Goal: Use online tool/utility: Utilize a website feature to perform a specific function

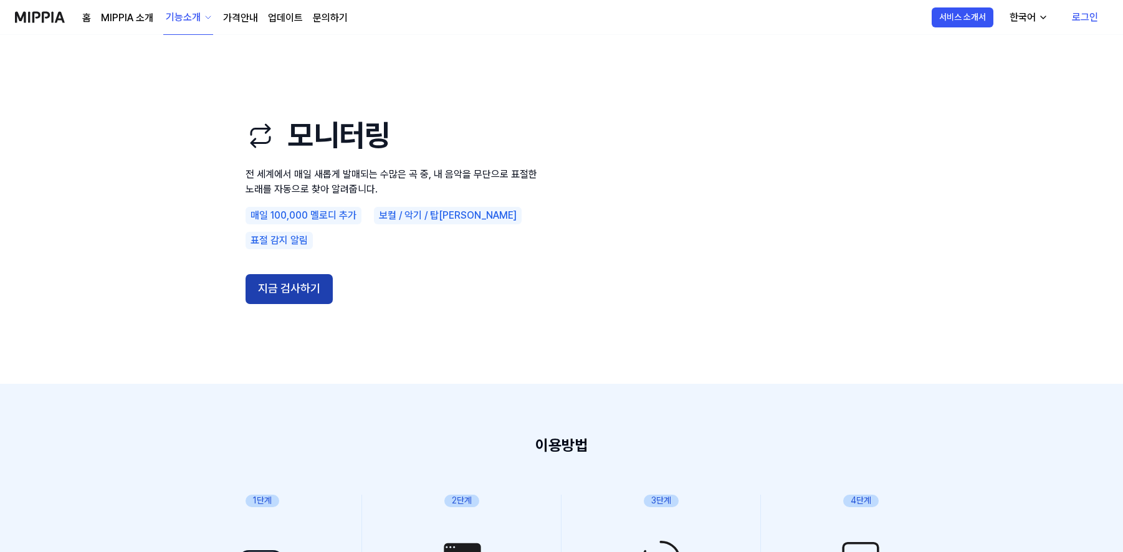
click at [307, 281] on button "지금 검사하기" at bounding box center [288, 289] width 87 height 30
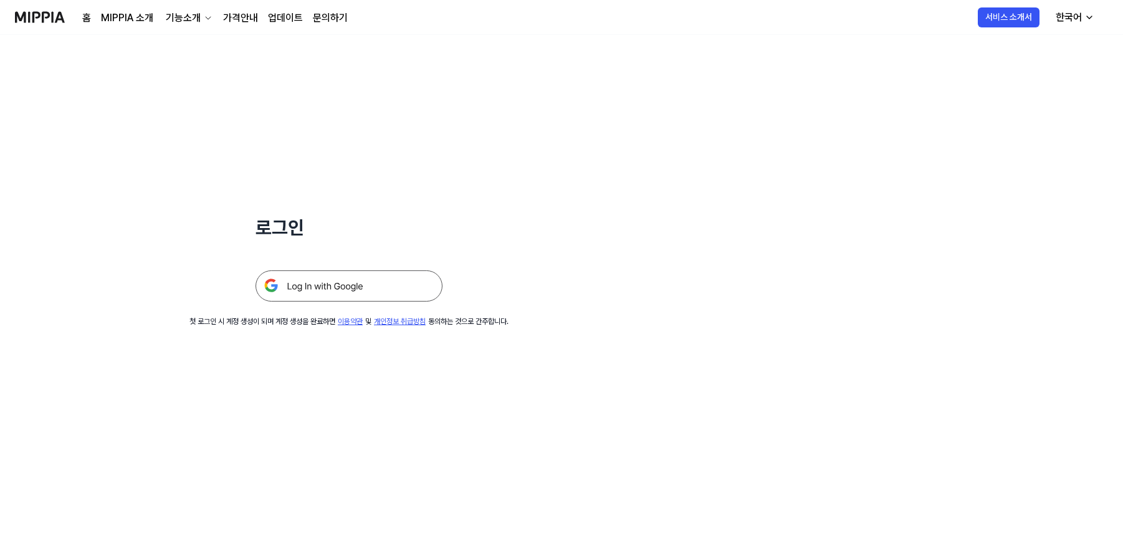
click at [376, 280] on img at bounding box center [348, 285] width 187 height 31
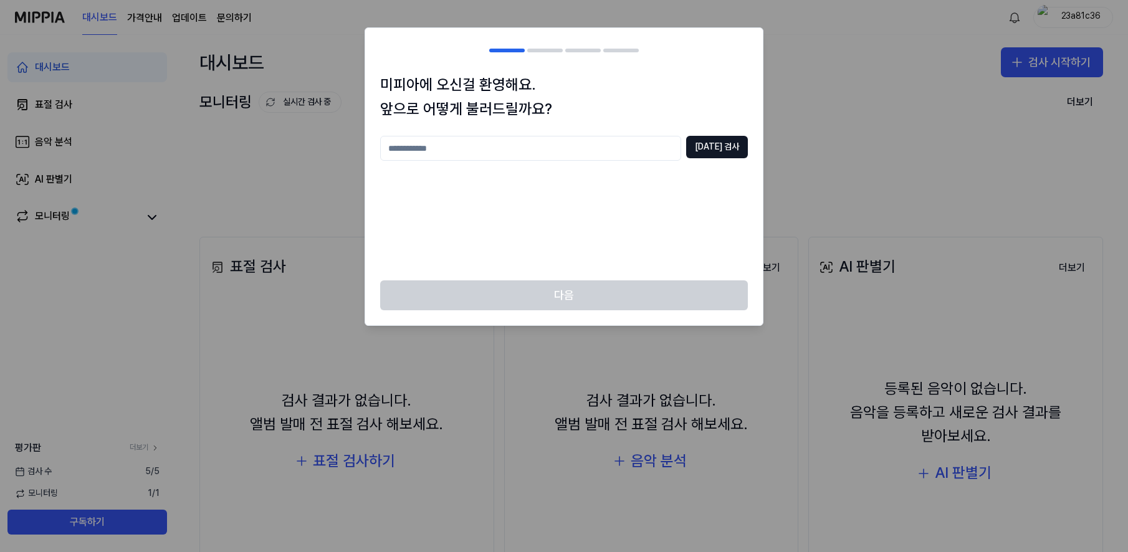
click at [880, 153] on div at bounding box center [564, 276] width 1128 height 552
click at [622, 136] on input "text" at bounding box center [530, 148] width 301 height 25
type input "*"
type input "**"
click at [730, 151] on button "[DATE] 검사" at bounding box center [717, 147] width 62 height 22
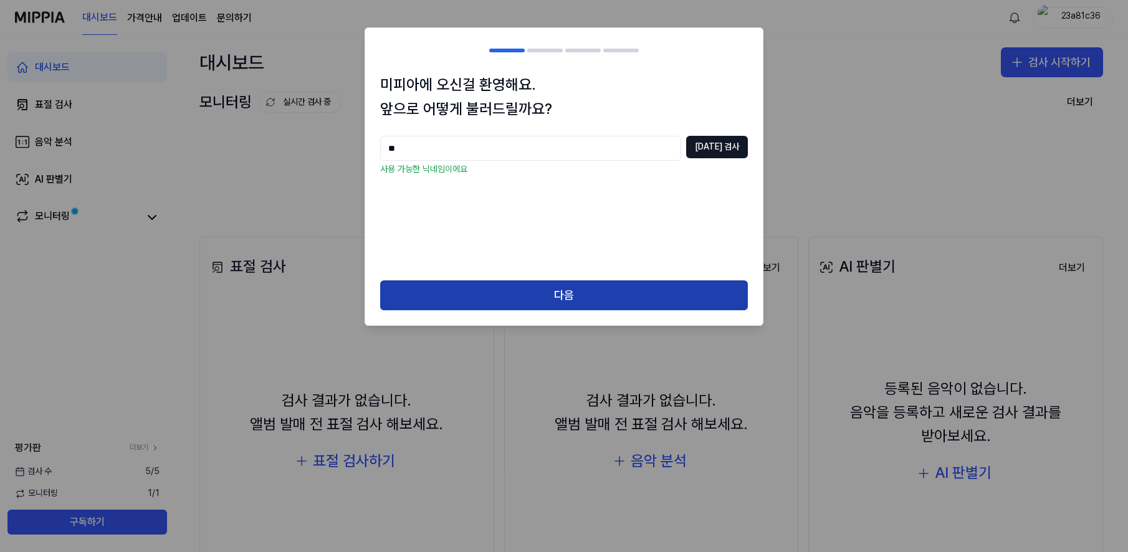
click at [580, 295] on button "다음" at bounding box center [564, 295] width 368 height 30
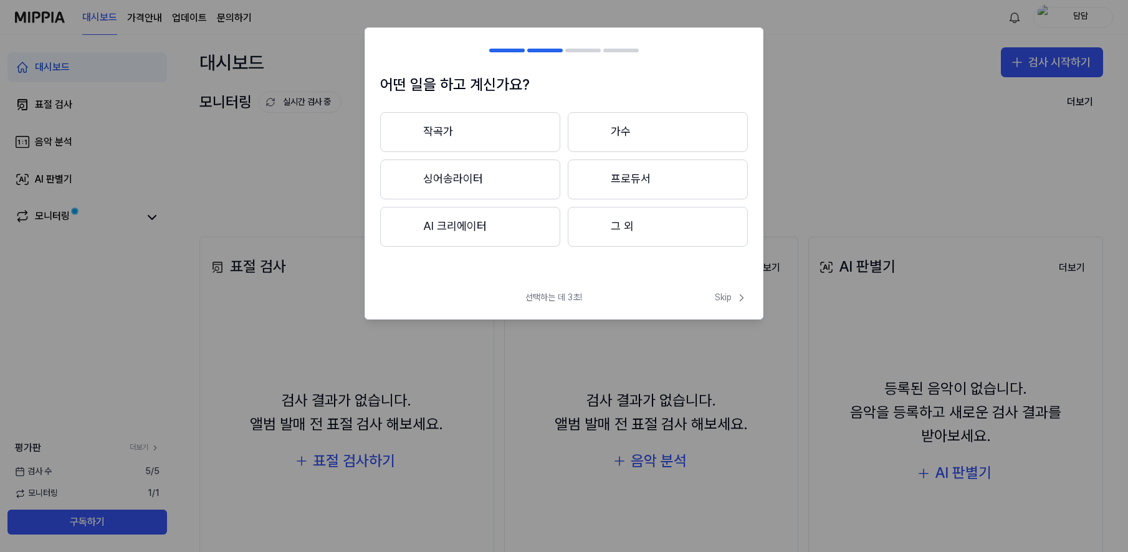
click at [474, 129] on button "작곡가" at bounding box center [470, 132] width 180 height 40
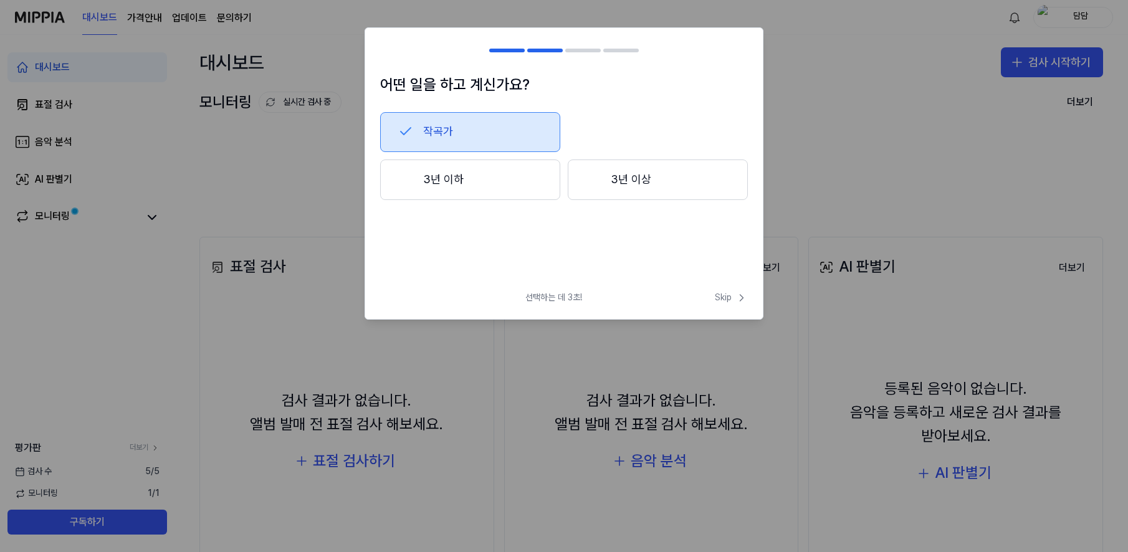
click at [475, 184] on button "3년 이하" at bounding box center [470, 180] width 180 height 41
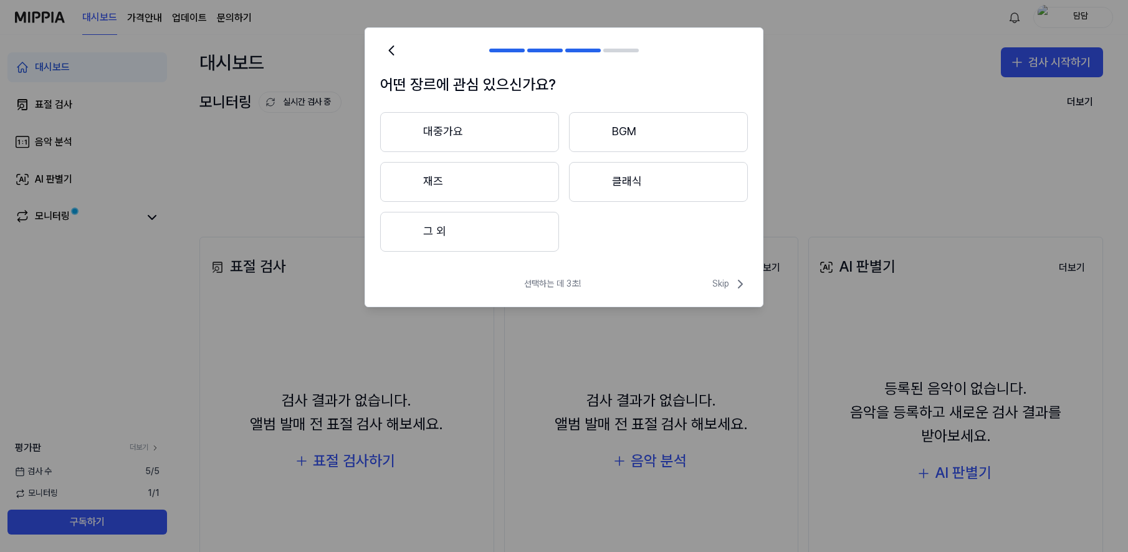
click at [525, 140] on button "대중가요" at bounding box center [469, 132] width 179 height 40
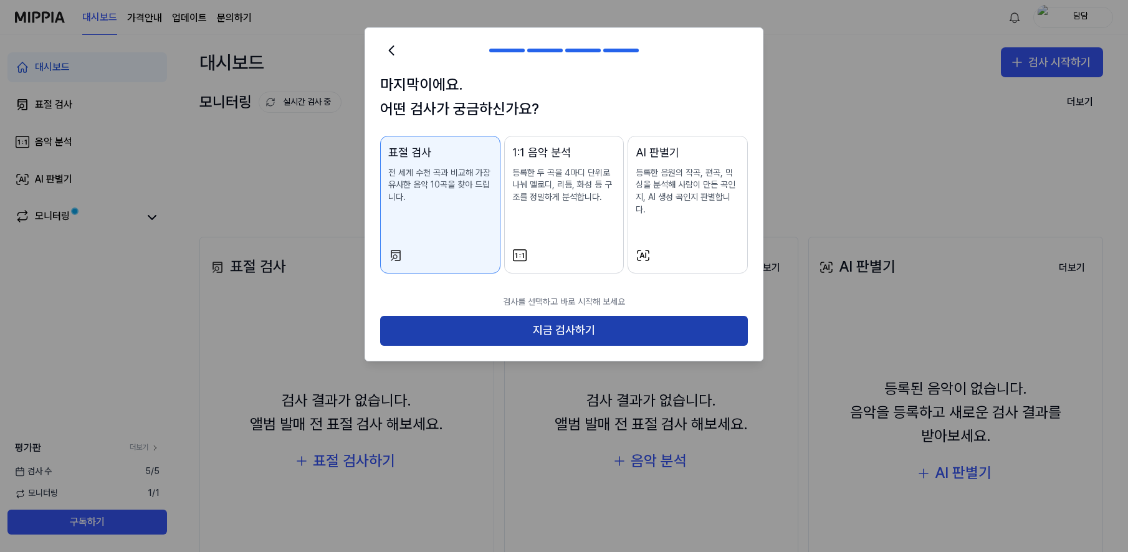
click at [592, 323] on button "지금 검사하기" at bounding box center [564, 331] width 368 height 30
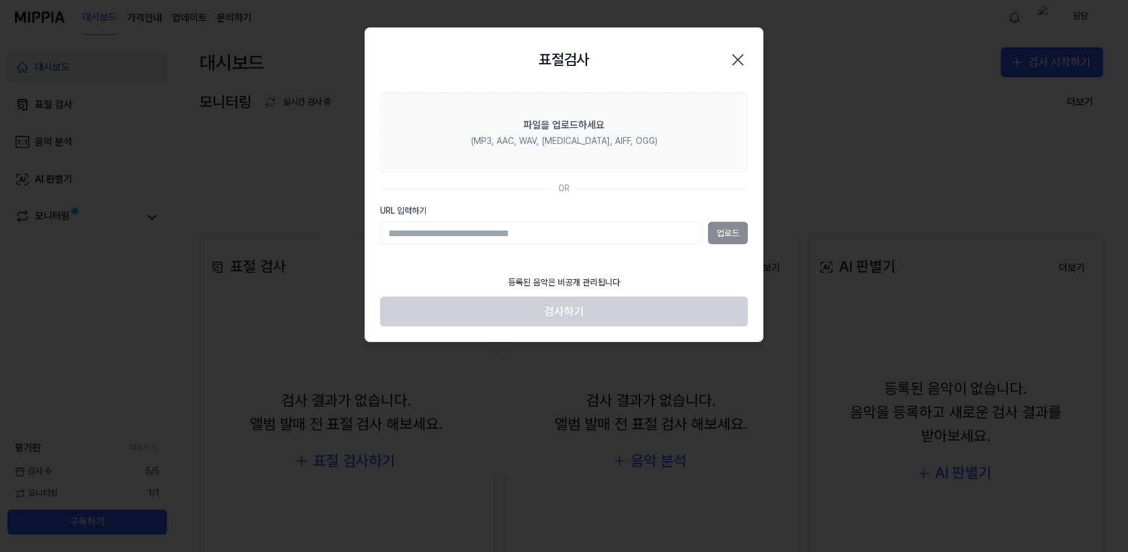
click at [578, 209] on label "URL 입력하기" at bounding box center [564, 211] width 368 height 12
click at [578, 222] on input "URL 입력하기" at bounding box center [541, 233] width 323 height 22
click at [546, 232] on input "URL 입력하기" at bounding box center [541, 233] width 323 height 22
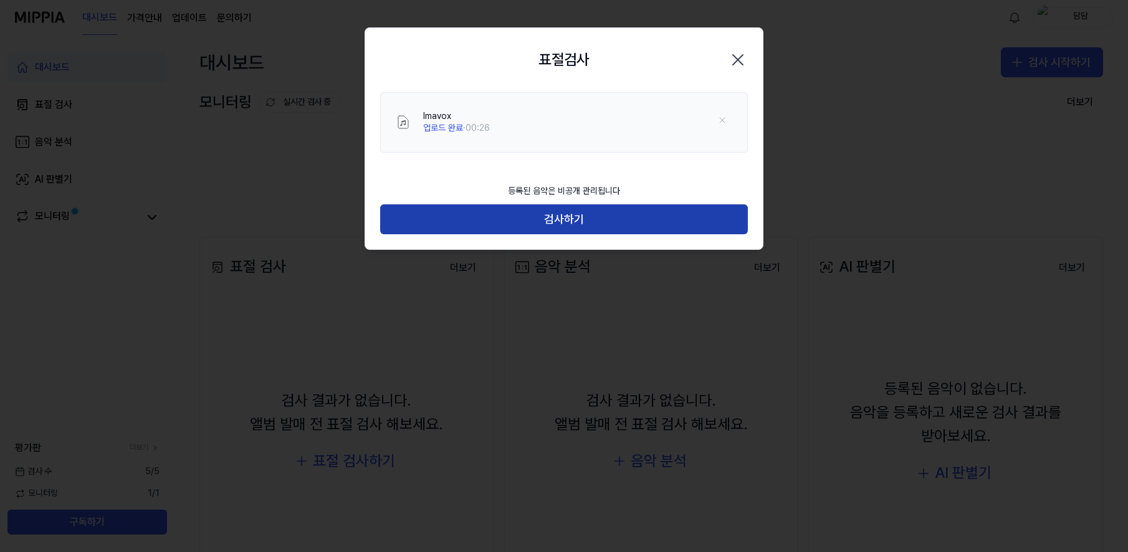
click at [670, 232] on button "검사하기" at bounding box center [564, 219] width 368 height 30
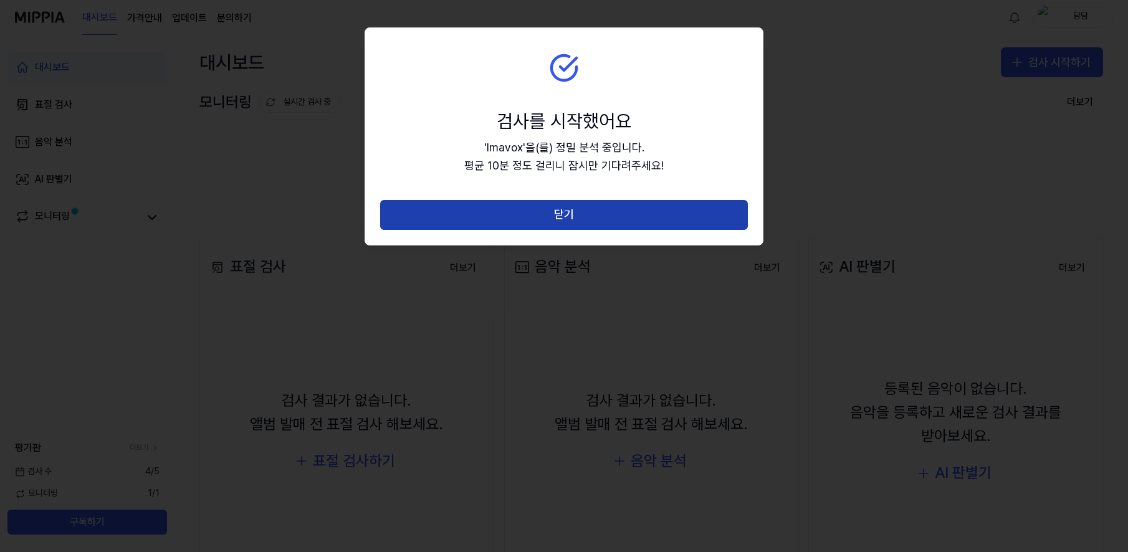
click at [654, 211] on button "닫기" at bounding box center [564, 215] width 368 height 30
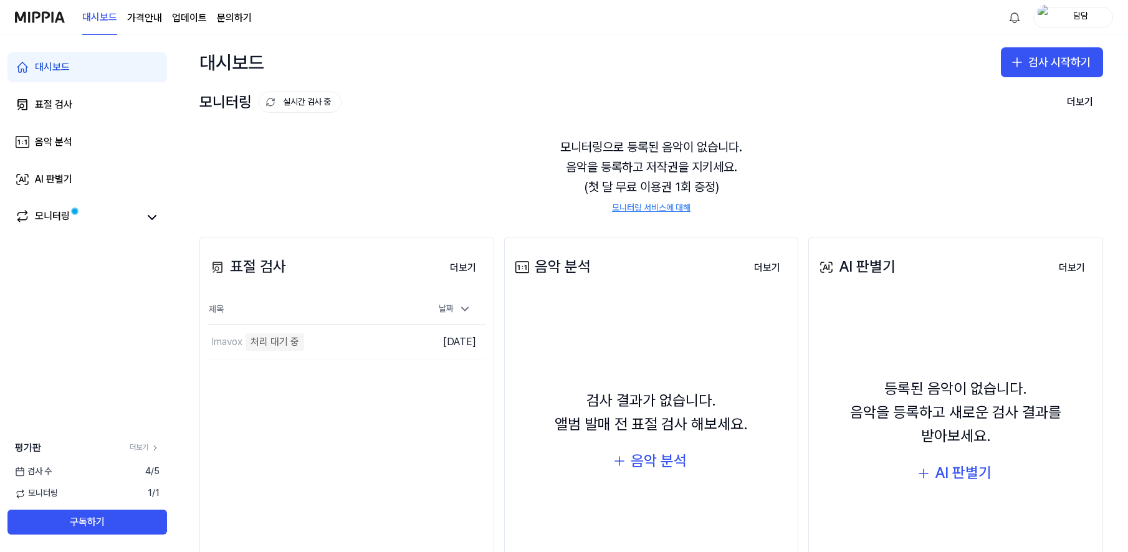
scroll to position [62, 0]
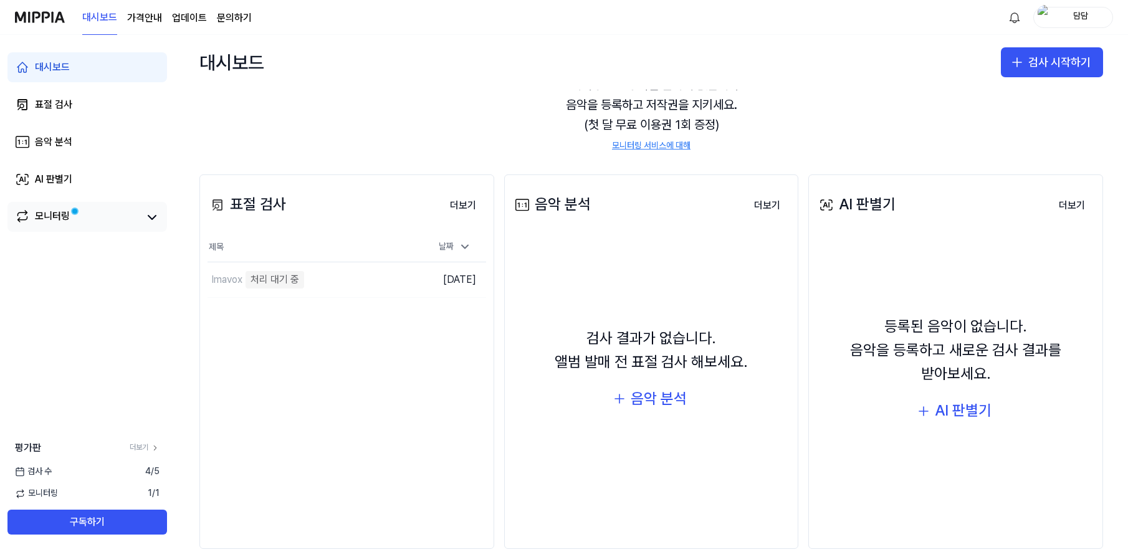
click at [134, 214] on link "모니터링" at bounding box center [77, 217] width 125 height 17
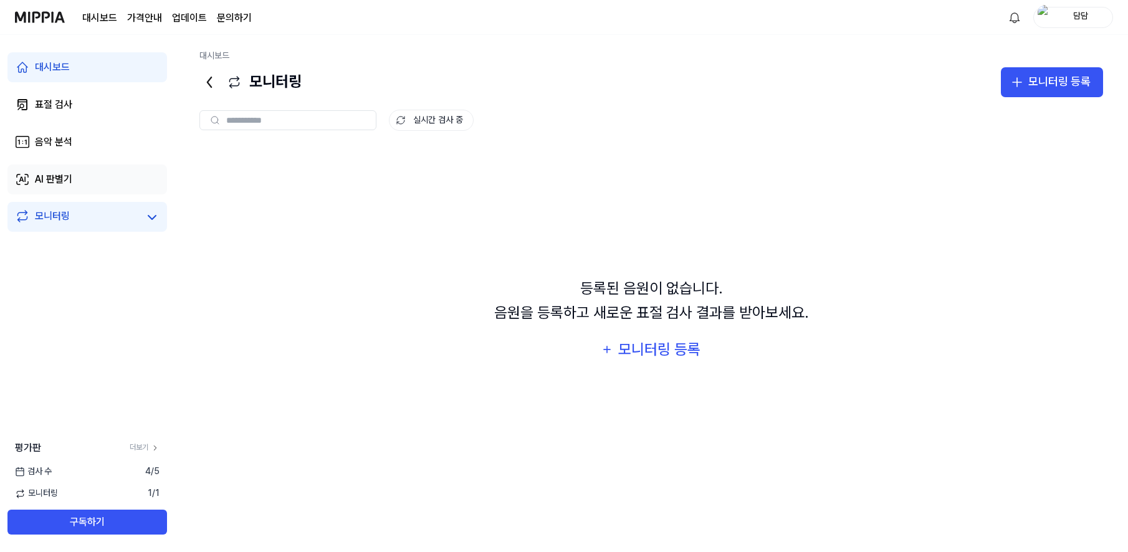
click at [117, 184] on link "AI 판별기" at bounding box center [87, 179] width 160 height 30
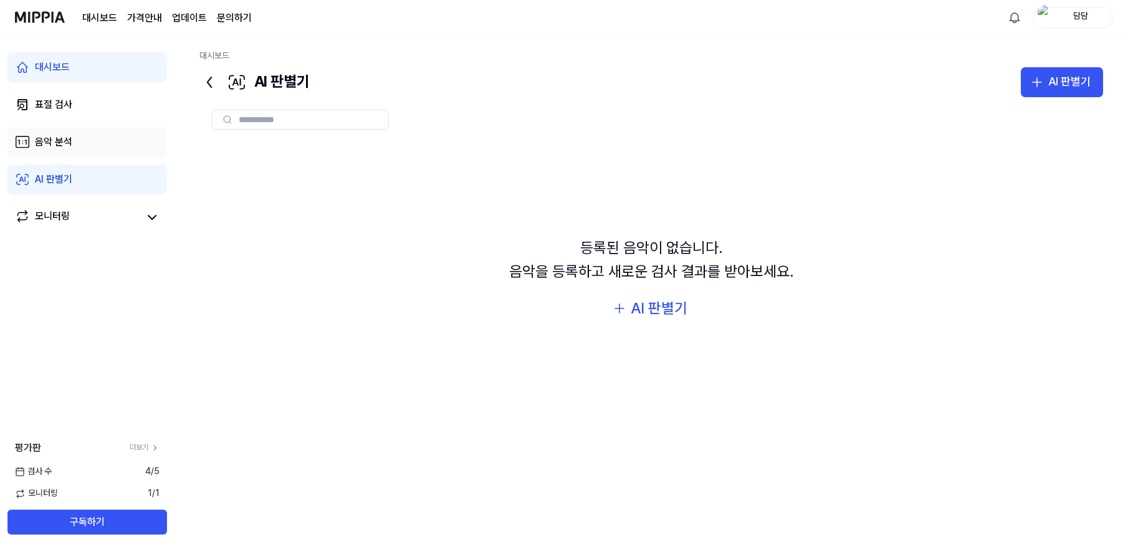
click at [107, 155] on link "음악 분석" at bounding box center [87, 142] width 160 height 30
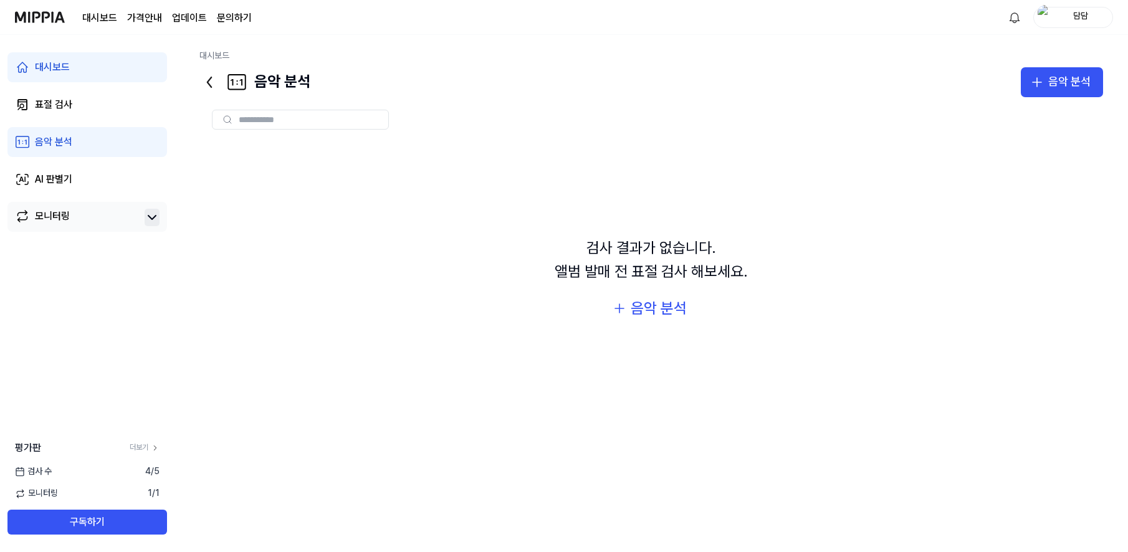
click at [145, 221] on icon at bounding box center [152, 217] width 15 height 15
click at [97, 212] on link "모니터링" at bounding box center [77, 217] width 125 height 17
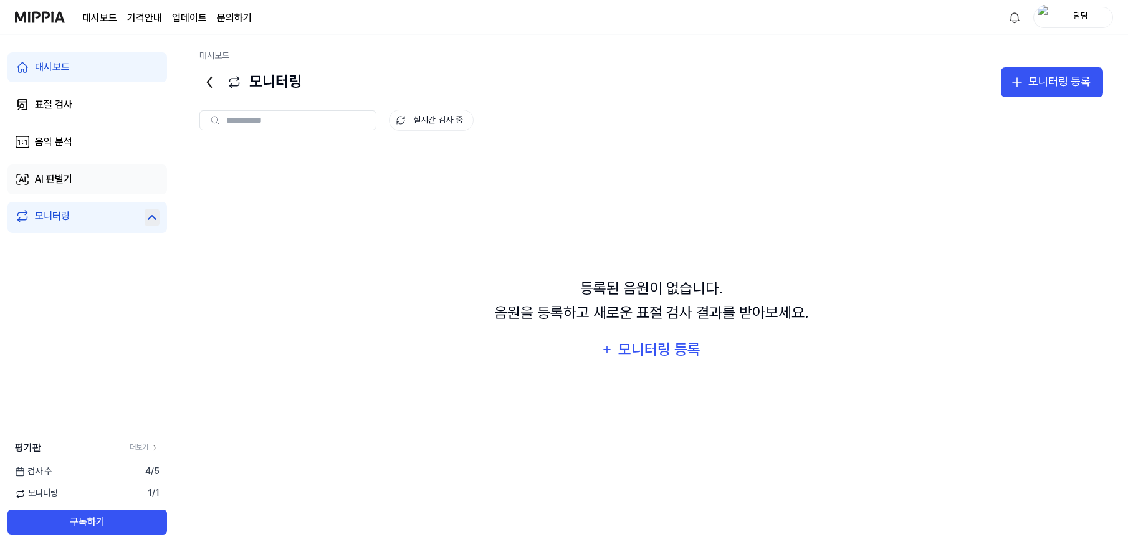
click at [100, 174] on link "AI 판별기" at bounding box center [87, 179] width 160 height 30
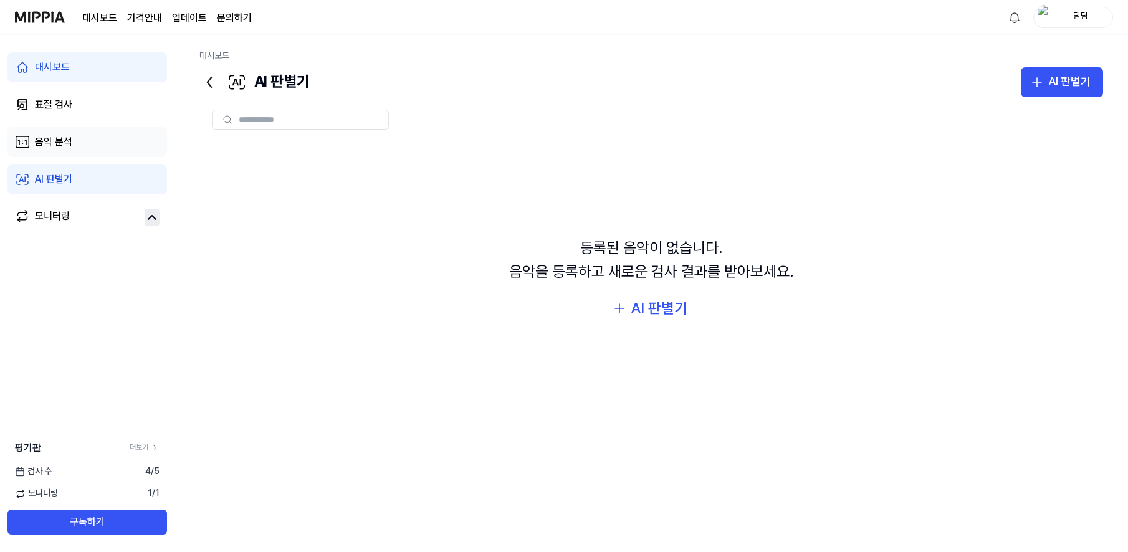
click at [105, 144] on link "음악 분석" at bounding box center [87, 142] width 160 height 30
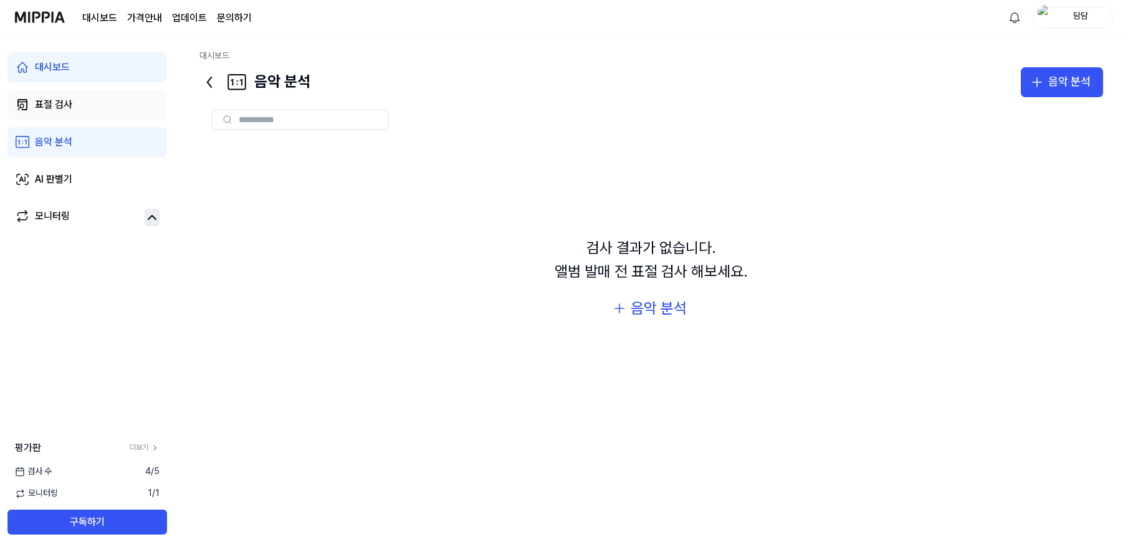
click at [107, 107] on link "표절 검사" at bounding box center [87, 105] width 160 height 30
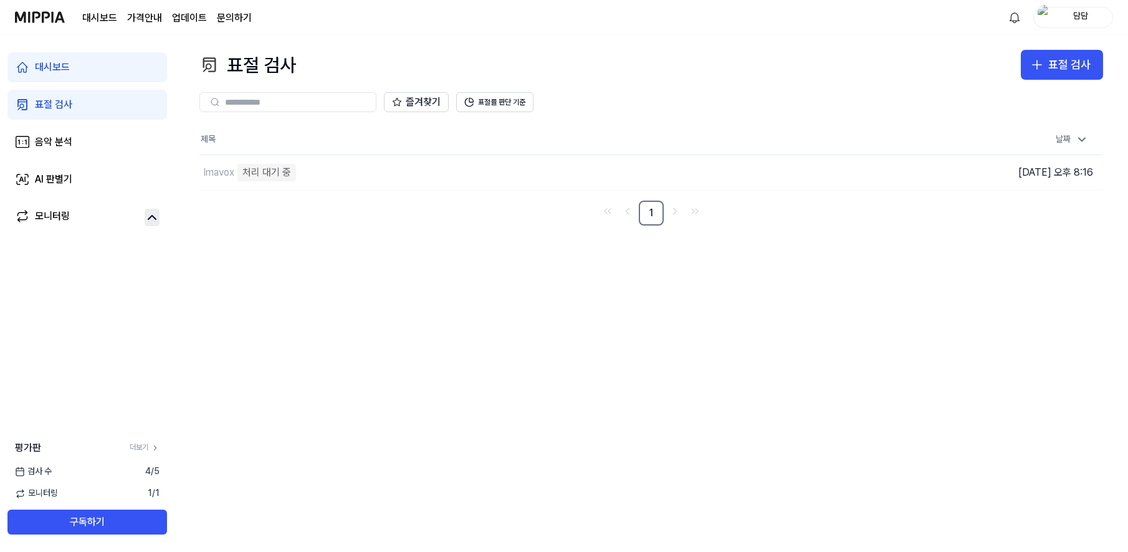
click at [108, 73] on link "대시보드" at bounding box center [87, 67] width 160 height 30
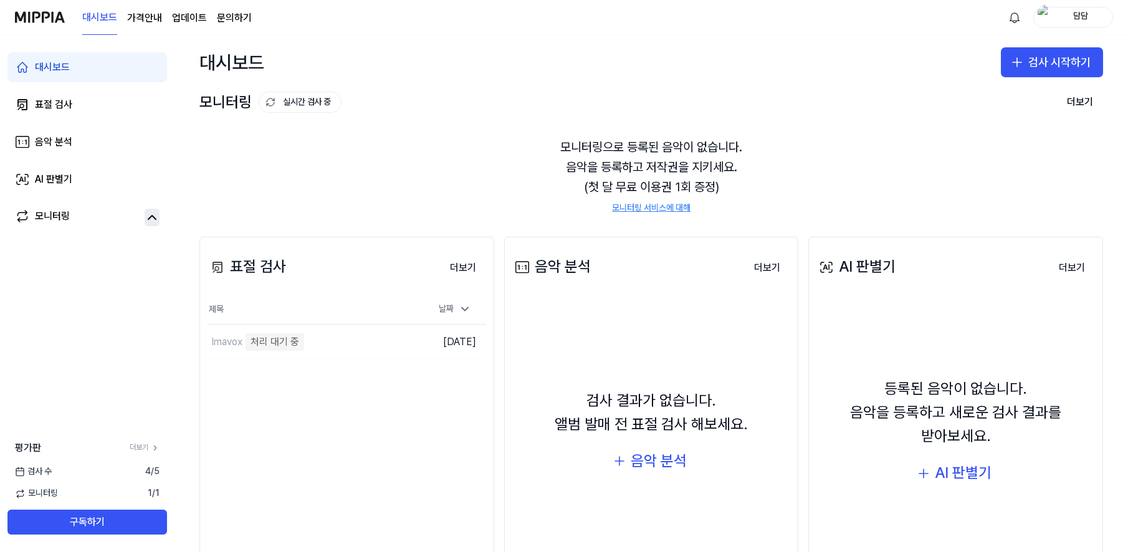
click at [420, 422] on div "표절 검사 더보기 표절 검사 제목 날짜 Imavox 처리 대기 중 이동하기 [DATE] 더보기" at bounding box center [346, 424] width 295 height 374
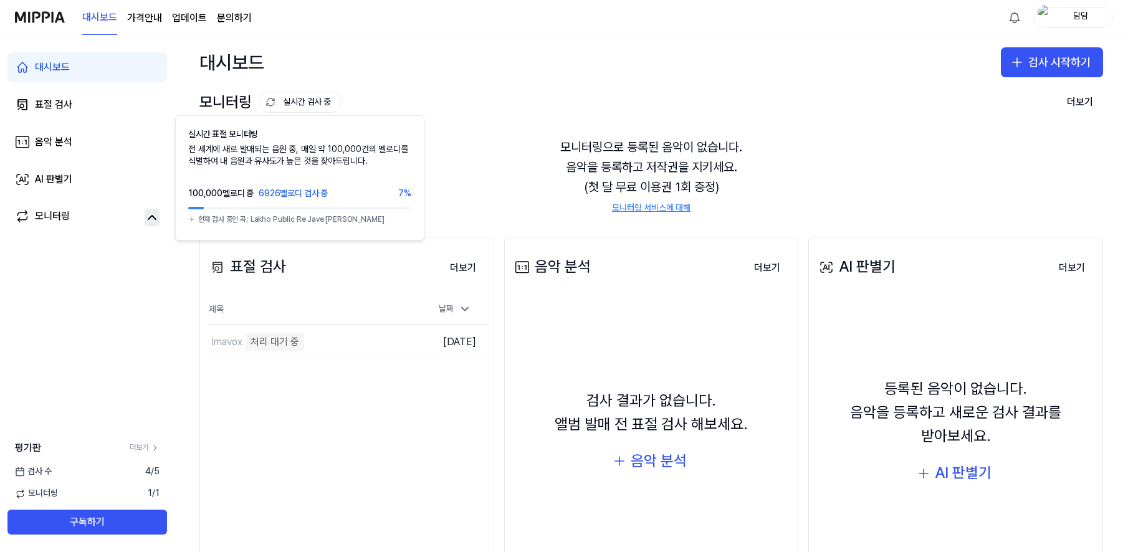
click at [278, 108] on button "실시간 검사 중" at bounding box center [300, 102] width 83 height 21
